Goal: Navigation & Orientation: Go to known website

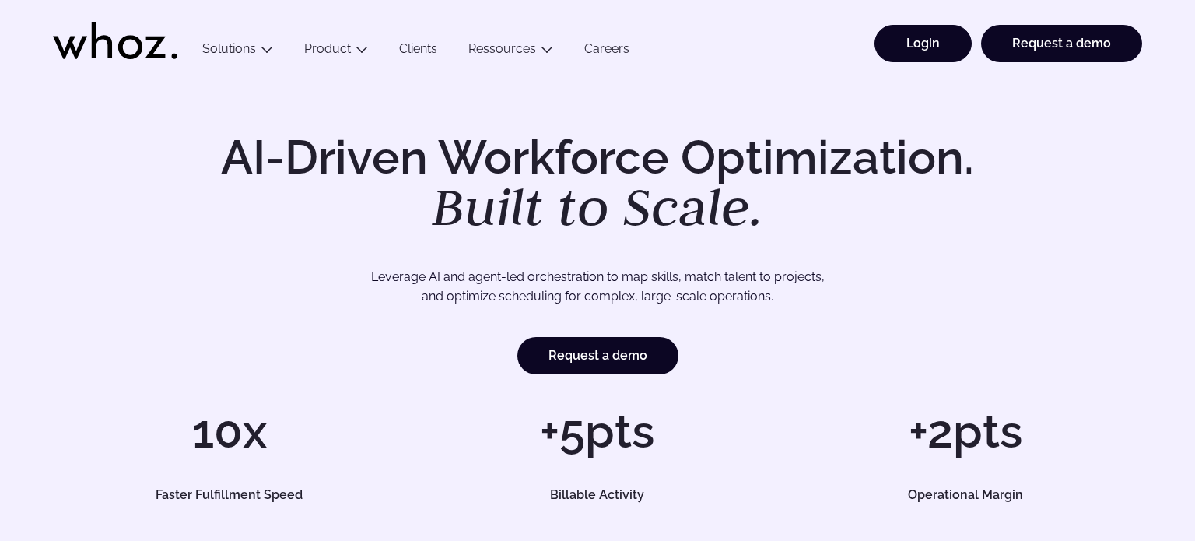
click at [920, 42] on link "Login" at bounding box center [922, 43] width 97 height 37
